Goal: Check status: Check status

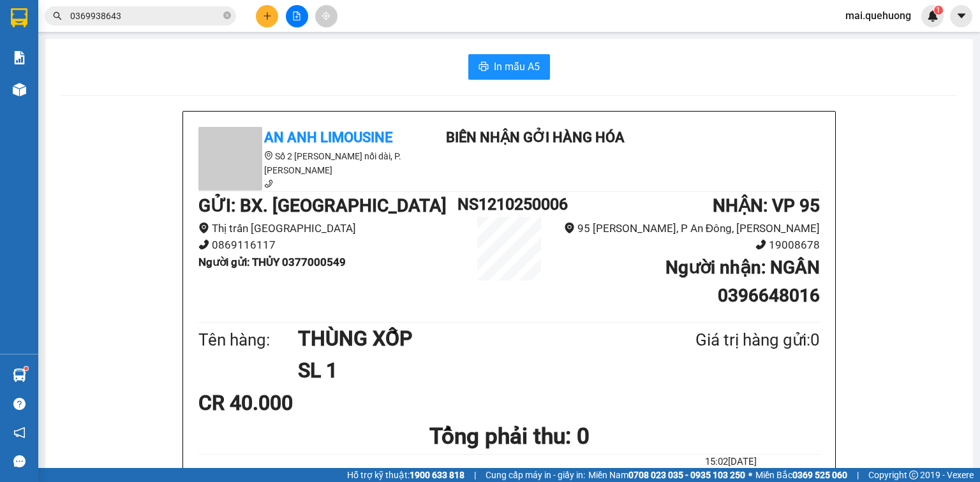
click at [294, 15] on icon "file-add" at bounding box center [296, 15] width 9 height 9
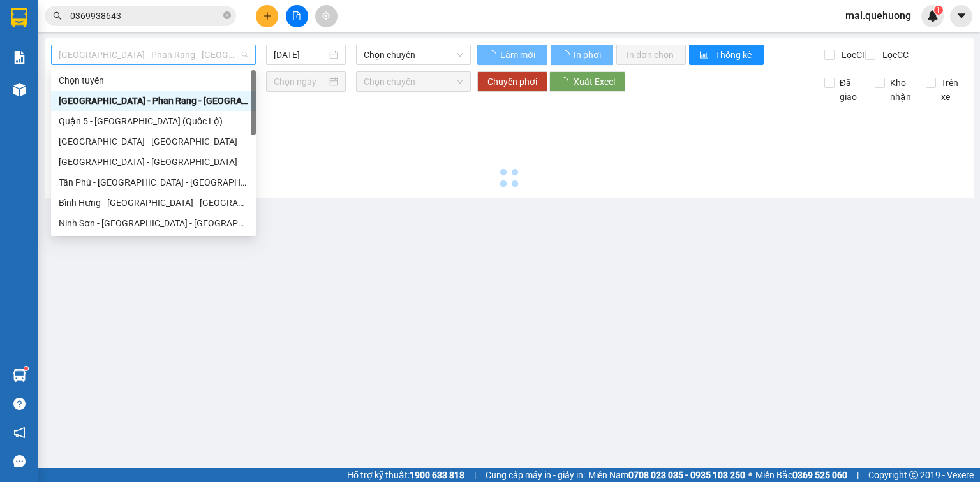
click at [191, 54] on span "[GEOGRAPHIC_DATA] - Phan Rang - [GEOGRAPHIC_DATA]" at bounding box center [154, 54] width 190 height 19
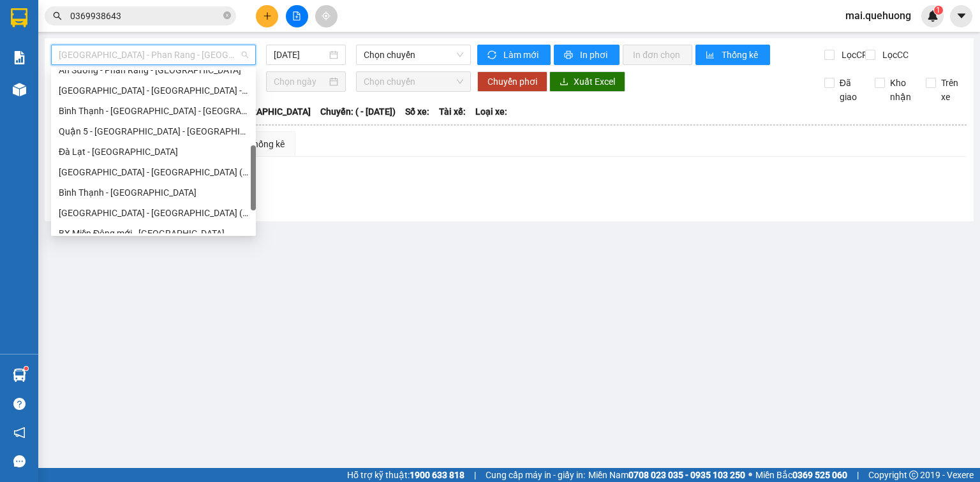
scroll to position [347, 0]
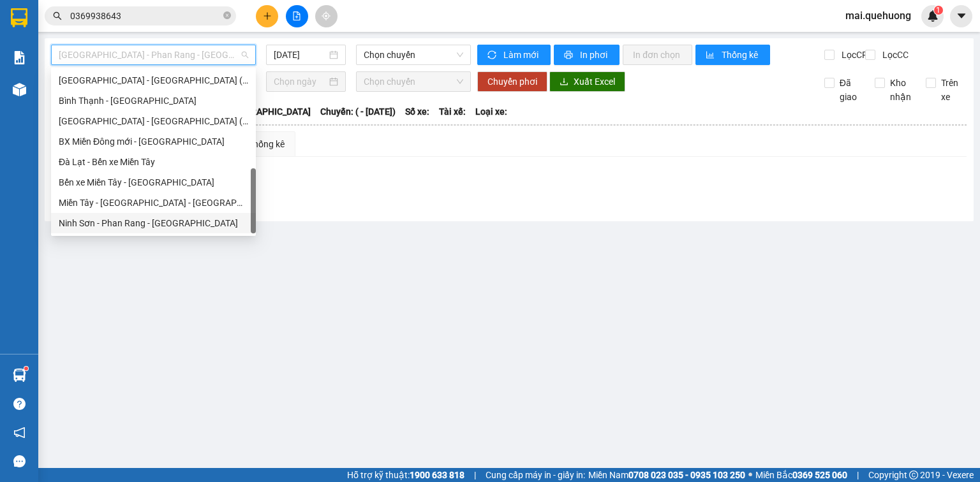
click at [184, 222] on div "Ninh Sơn - Phan Rang - [GEOGRAPHIC_DATA]" at bounding box center [154, 223] width 190 height 14
type input "[DATE]"
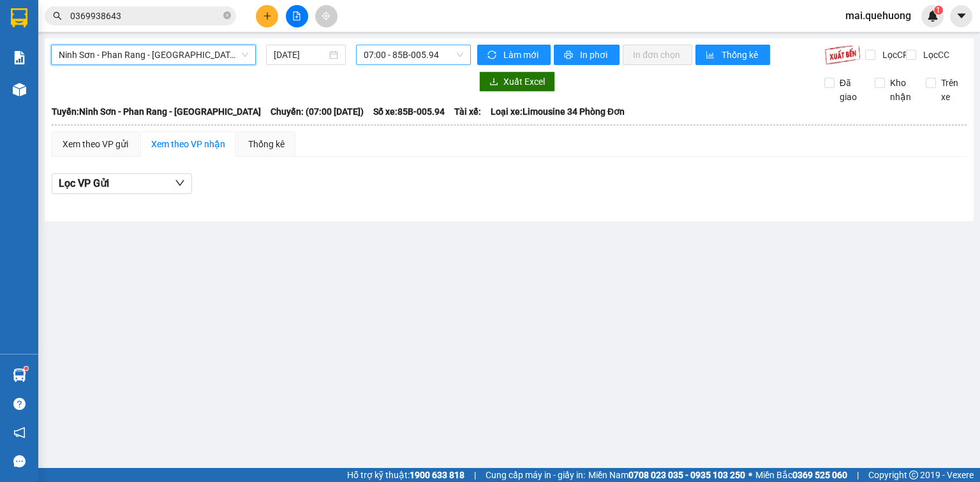
click at [378, 57] on span "07:00 - 85B-005.94" at bounding box center [414, 54] width 100 height 19
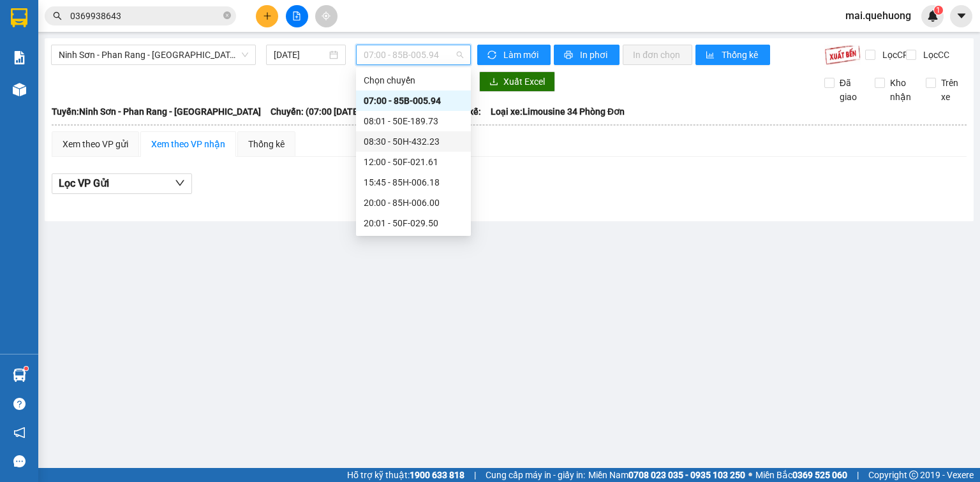
click at [387, 141] on div "08:30 - 50H-432.23" at bounding box center [414, 142] width 100 height 14
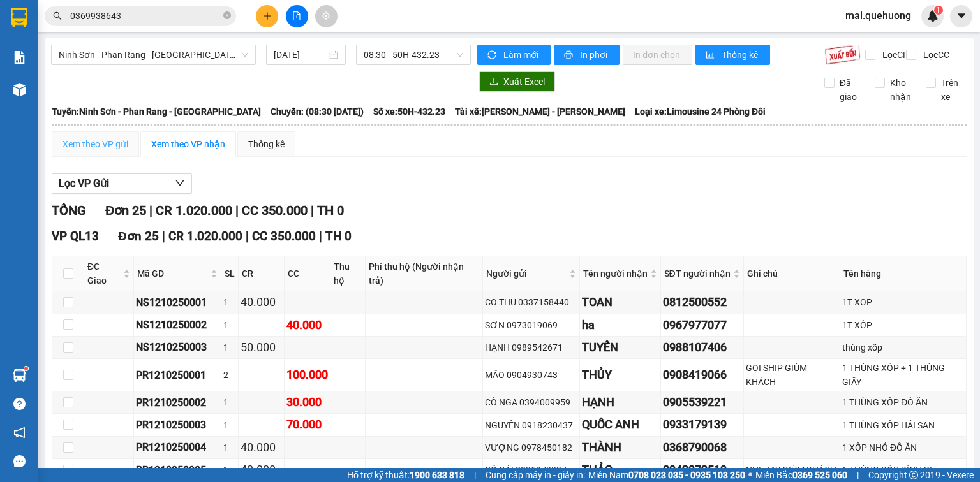
click at [87, 145] on div "Xem theo VP gửi" at bounding box center [95, 144] width 87 height 26
